Goal: Task Accomplishment & Management: Use online tool/utility

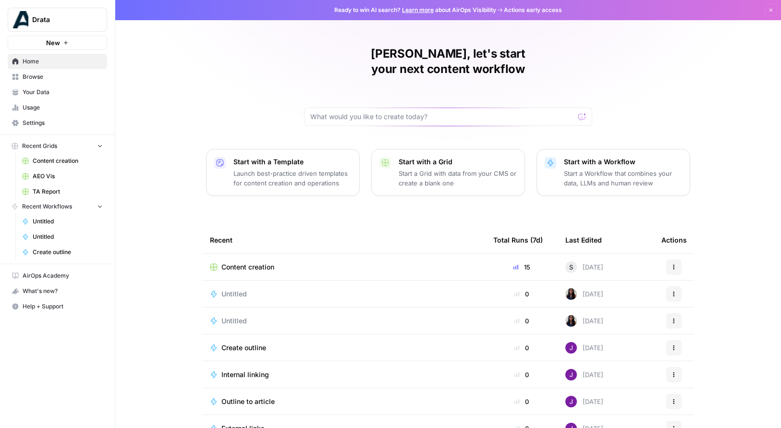
click at [37, 90] on span "Your Data" at bounding box center [63, 92] width 80 height 9
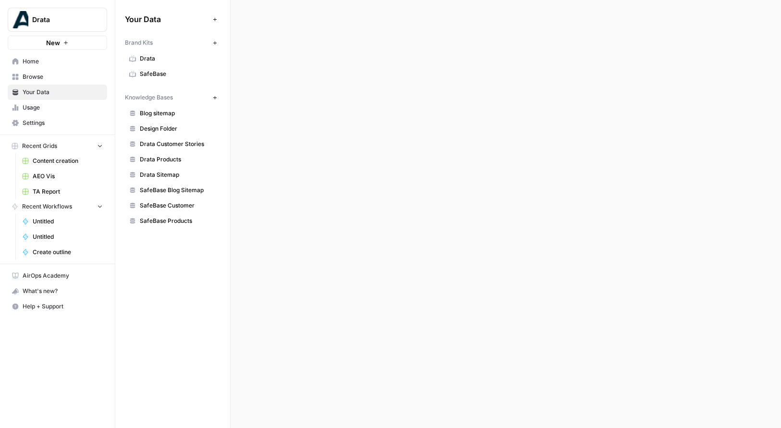
click at [61, 157] on span "Content creation" at bounding box center [68, 161] width 70 height 9
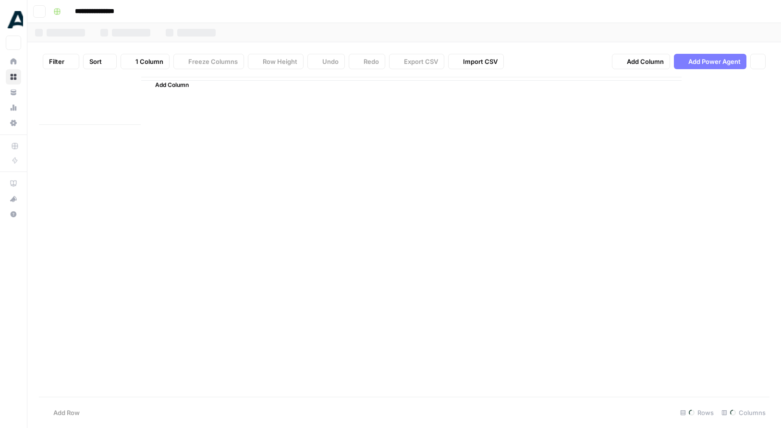
type input "**********"
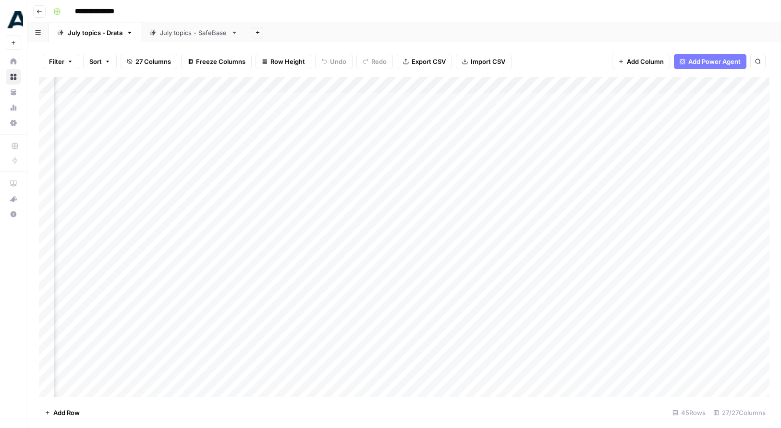
scroll to position [0, 1002]
click at [587, 105] on div "Add Column" at bounding box center [404, 237] width 730 height 320
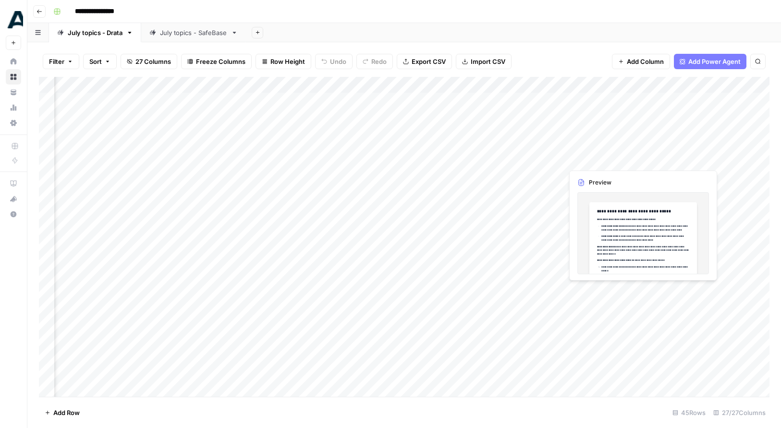
click at [605, 154] on div "Add Column" at bounding box center [404, 237] width 730 height 320
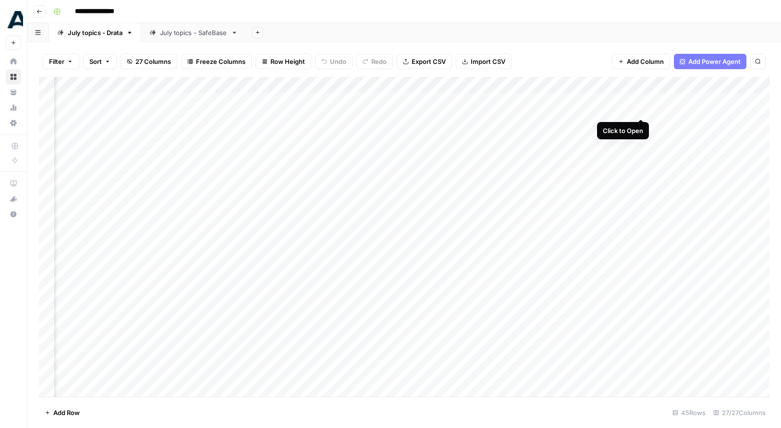
click at [641, 99] on div "Add Column" at bounding box center [404, 237] width 730 height 320
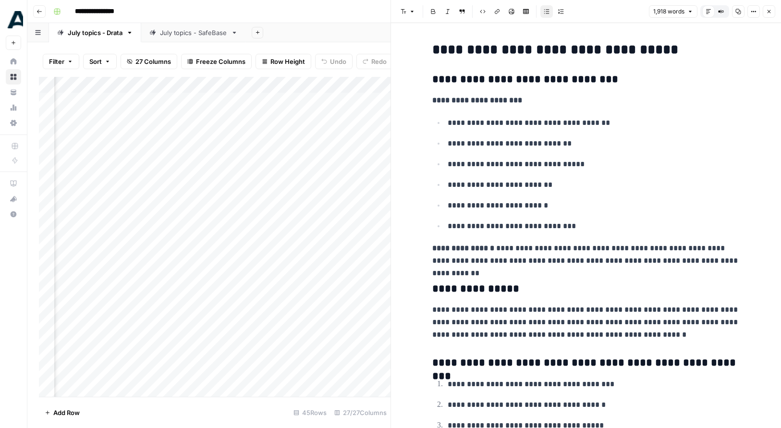
click at [197, 32] on div "July topics - SafeBase" at bounding box center [193, 33] width 67 height 10
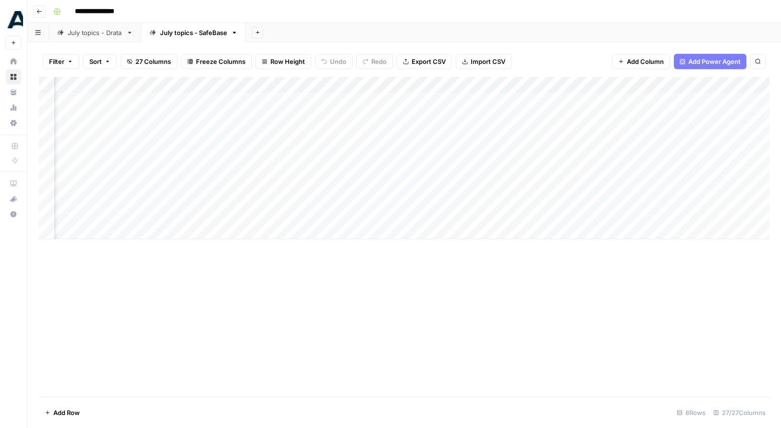
scroll to position [0, 989]
click at [648, 101] on div "Add Column" at bounding box center [404, 158] width 730 height 162
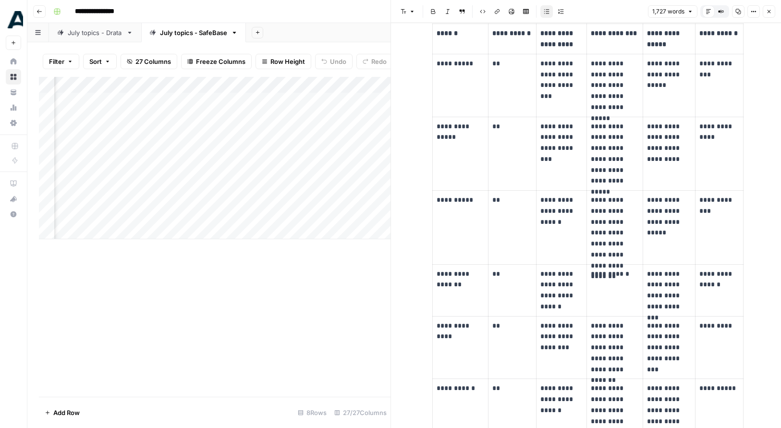
scroll to position [2682, 0]
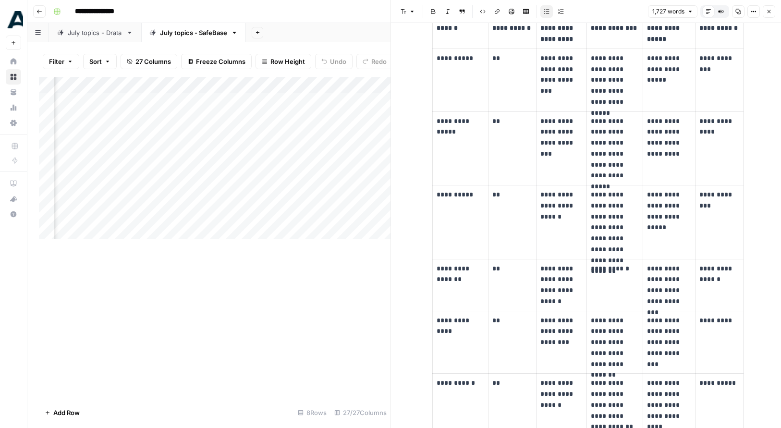
click at [328, 335] on div "Add Column" at bounding box center [214, 237] width 351 height 320
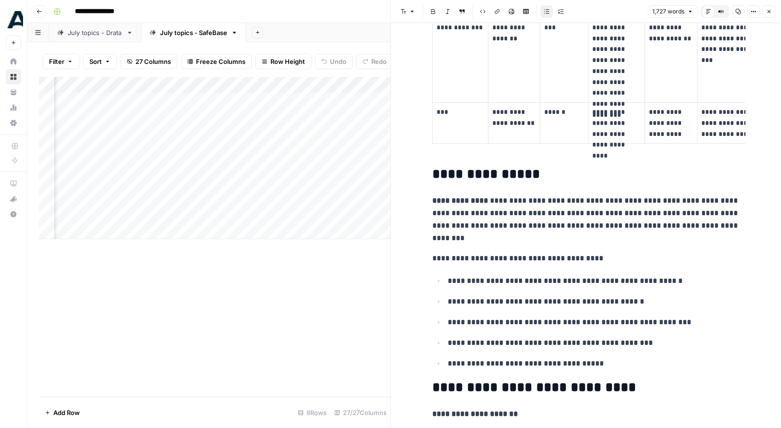
scroll to position [1663, 0]
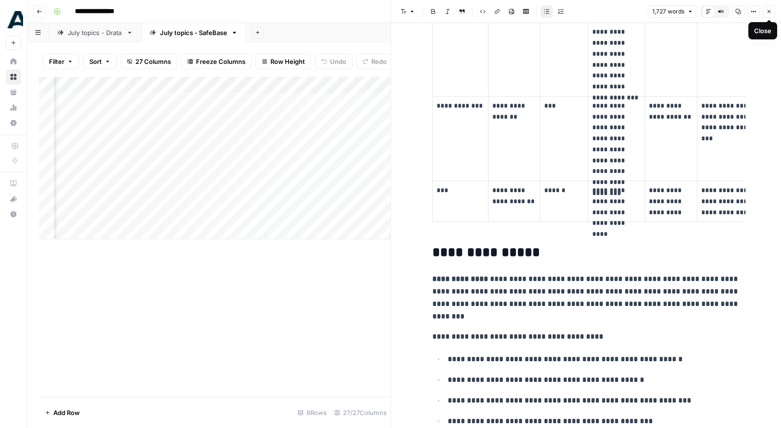
click at [771, 12] on icon "button" at bounding box center [769, 12] width 6 height 6
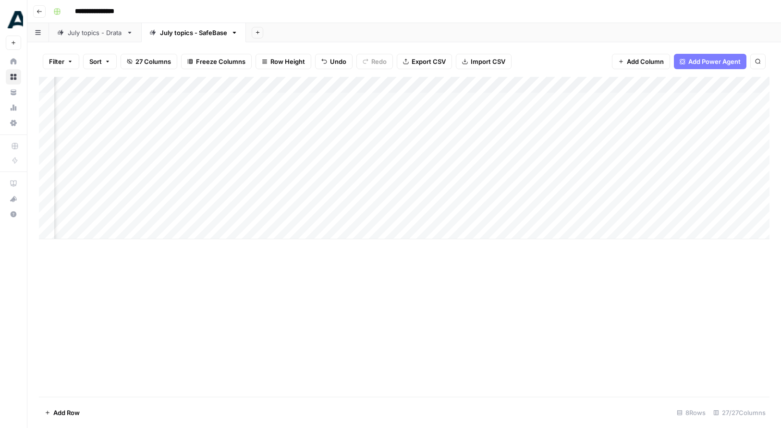
scroll to position [0, 1446]
click at [536, 97] on div "Add Column" at bounding box center [404, 158] width 730 height 162
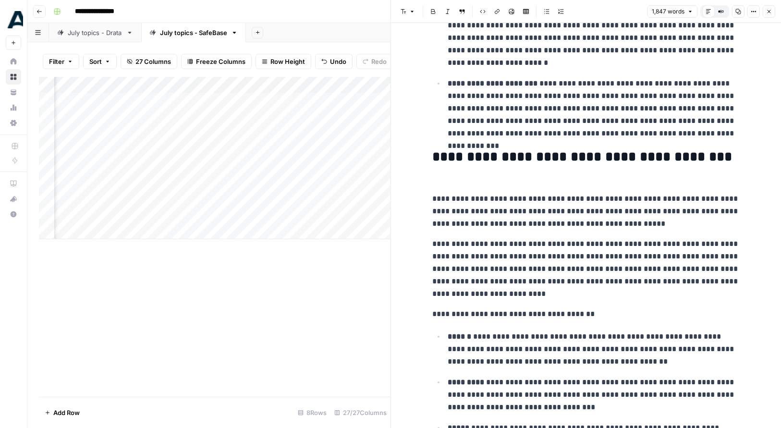
scroll to position [1087, 0]
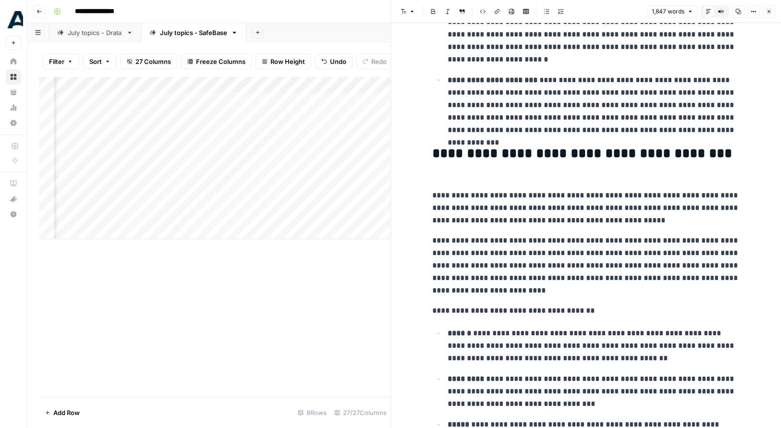
click at [443, 290] on p "**********" at bounding box center [585, 265] width 307 height 62
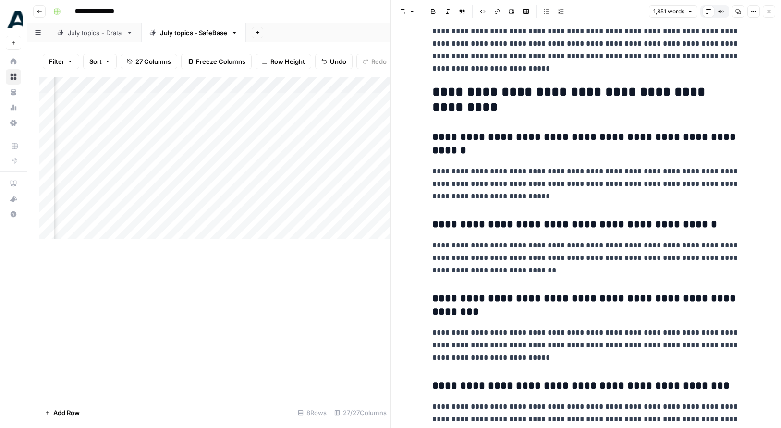
scroll to position [2567, 0]
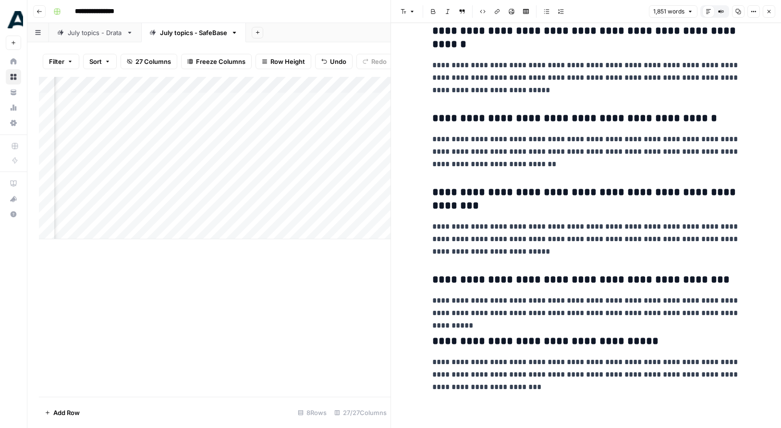
click at [770, 13] on icon "button" at bounding box center [769, 12] width 6 height 6
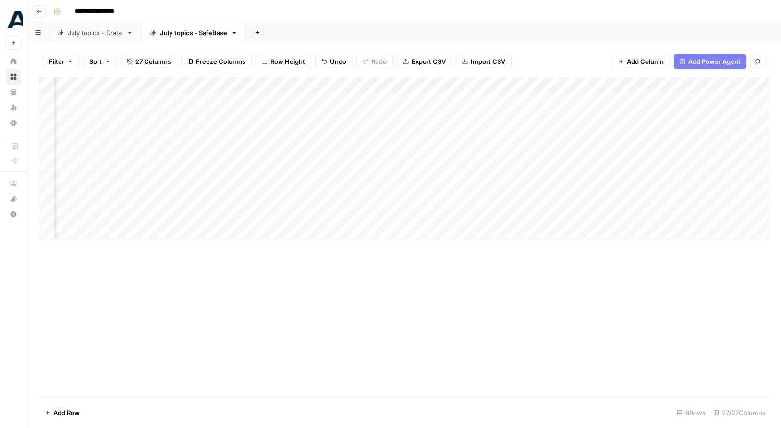
click at [574, 102] on div "Add Column" at bounding box center [404, 158] width 730 height 162
click at [706, 100] on div "Add Column" at bounding box center [404, 158] width 730 height 162
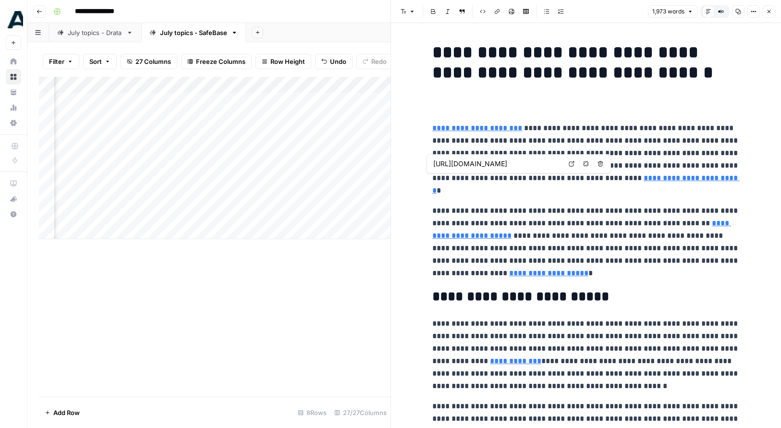
type input "[URL][DOMAIN_NAME]"
click at [561, 236] on p "**********" at bounding box center [585, 242] width 307 height 75
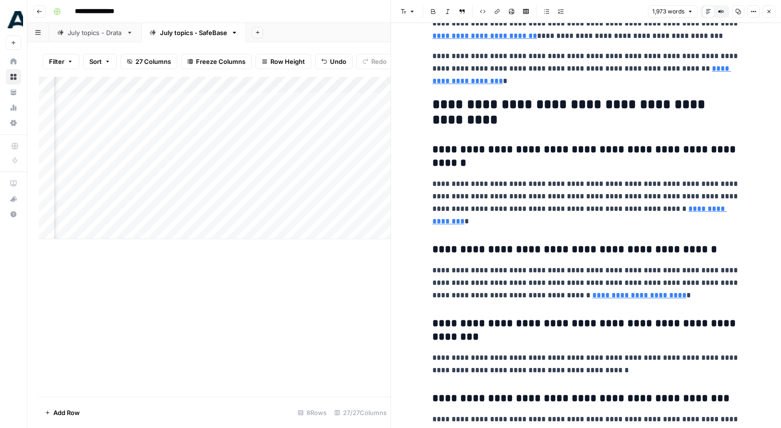
scroll to position [2762, 0]
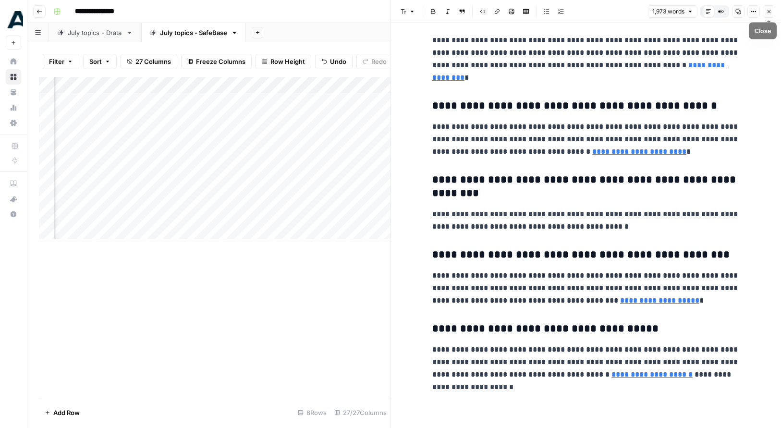
click at [768, 12] on icon "button" at bounding box center [768, 11] width 3 height 3
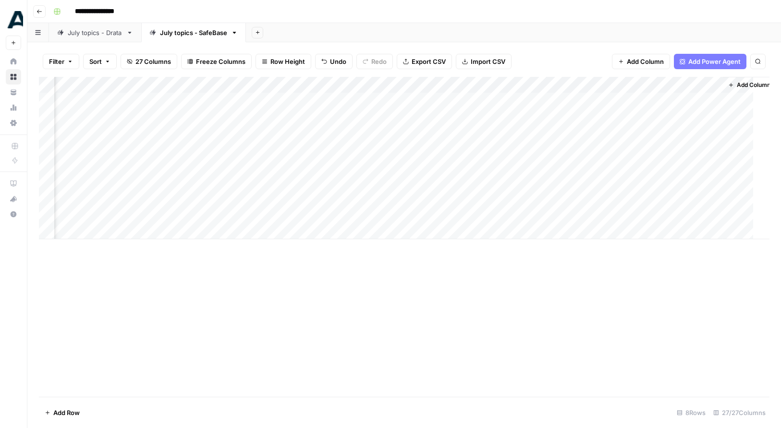
scroll to position [0, 1782]
click at [184, 156] on div "Add Column" at bounding box center [404, 158] width 730 height 162
click at [372, 117] on div "Add Column" at bounding box center [404, 158] width 730 height 162
click at [374, 133] on div "Add Column" at bounding box center [404, 158] width 730 height 162
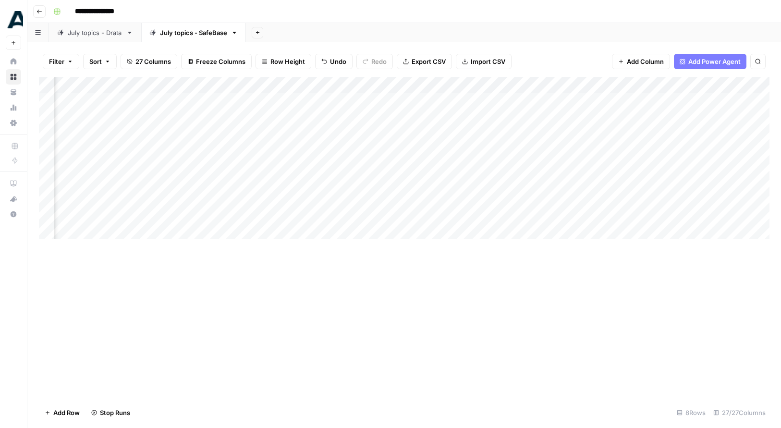
click at [374, 149] on div "Add Column" at bounding box center [404, 158] width 730 height 162
click at [191, 165] on div "Add Column" at bounding box center [404, 158] width 730 height 162
